Goal: Information Seeking & Learning: Find specific page/section

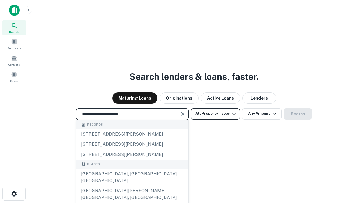
click at [132, 185] on div "[GEOGRAPHIC_DATA], [GEOGRAPHIC_DATA], [GEOGRAPHIC_DATA]" at bounding box center [133, 177] width 112 height 17
click at [216, 113] on button "All Property Types" at bounding box center [215, 113] width 49 height 11
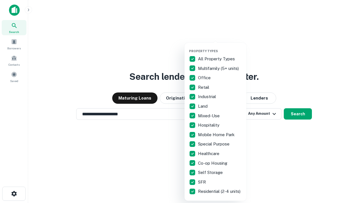
type input "**********"
click at [220, 47] on button "button" at bounding box center [220, 47] width 62 height 0
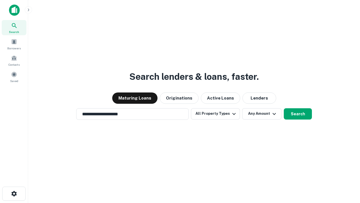
scroll to position [9, 0]
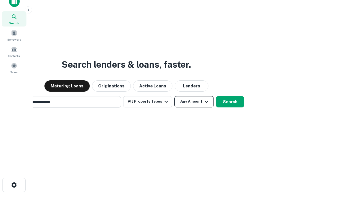
click at [175, 96] on button "Any Amount" at bounding box center [194, 101] width 39 height 11
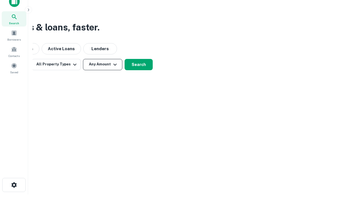
scroll to position [9, 0]
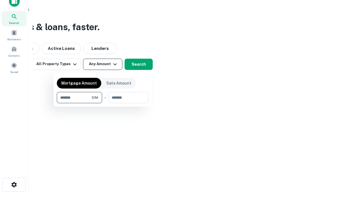
type input "*******"
click at [103, 103] on button "button" at bounding box center [103, 103] width 92 height 0
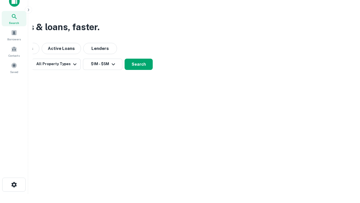
scroll to position [3, 104]
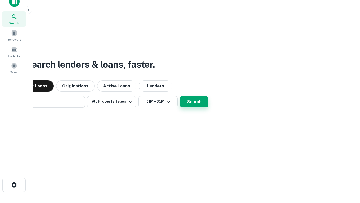
click at [180, 96] on button "Search" at bounding box center [194, 101] width 28 height 11
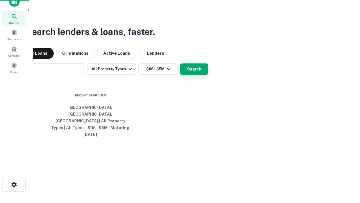
scroll to position [15, 159]
